Goal: Information Seeking & Learning: Learn about a topic

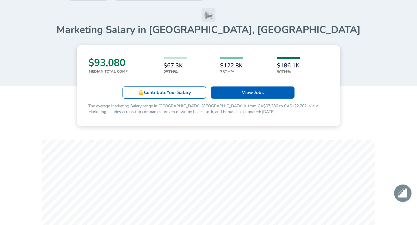
scroll to position [41, 0]
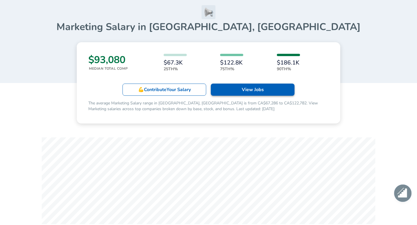
click at [230, 92] on link "View Jobs" at bounding box center [253, 90] width 84 height 12
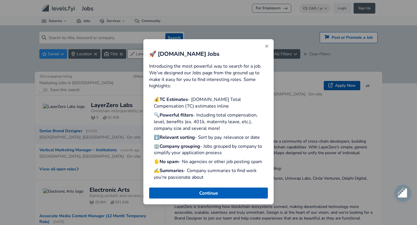
click at [264, 45] on icon "Close" at bounding box center [266, 46] width 5 height 5
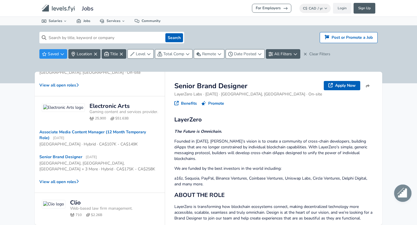
scroll to position [85, 0]
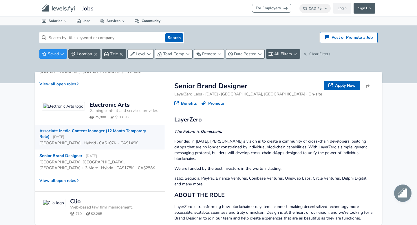
click at [84, 146] on div "[GEOGRAPHIC_DATA] · Hybrid · CA$107K - CA$149K" at bounding box center [88, 143] width 98 height 6
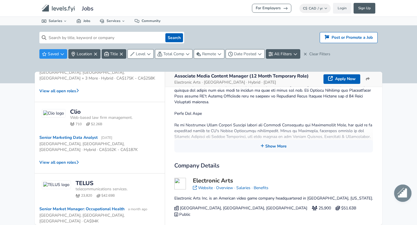
scroll to position [308, 0]
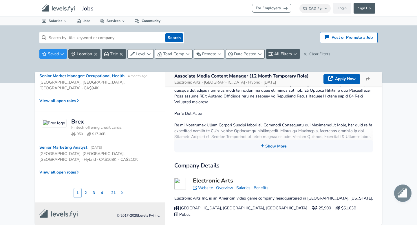
click at [87, 193] on button "2" at bounding box center [86, 193] width 8 height 10
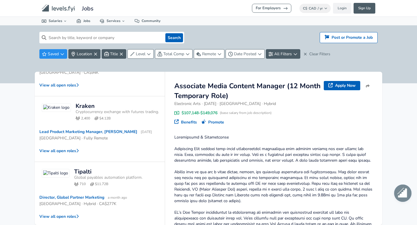
scroll to position [209, 0]
click at [94, 134] on div "[GEOGRAPHIC_DATA] · Fully Remote" at bounding box center [97, 137] width 116 height 6
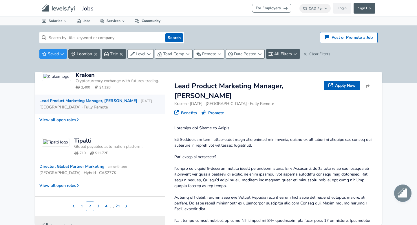
scroll to position [246, 0]
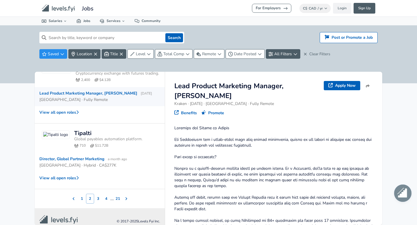
click at [96, 194] on button "3" at bounding box center [98, 199] width 8 height 10
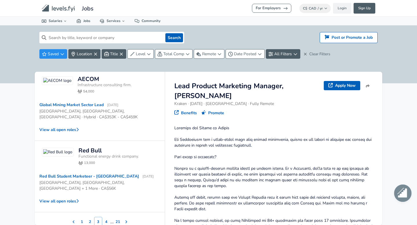
scroll to position [271, 0]
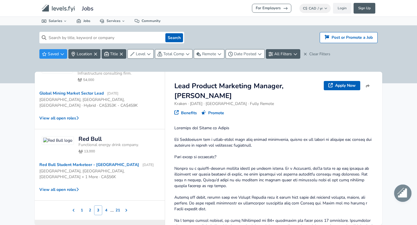
click at [107, 205] on button "4" at bounding box center [106, 210] width 8 height 10
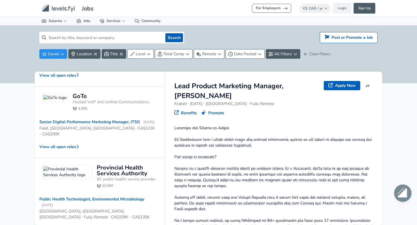
scroll to position [287, 0]
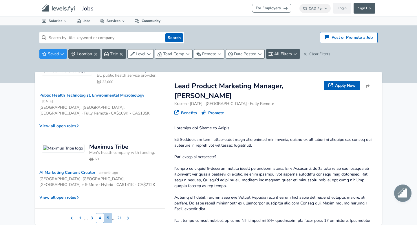
click at [108, 213] on button "5" at bounding box center [108, 218] width 8 height 10
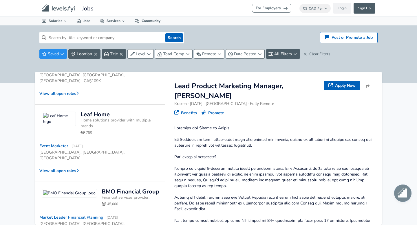
scroll to position [246, 0]
